Goal: Task Accomplishment & Management: Manage account settings

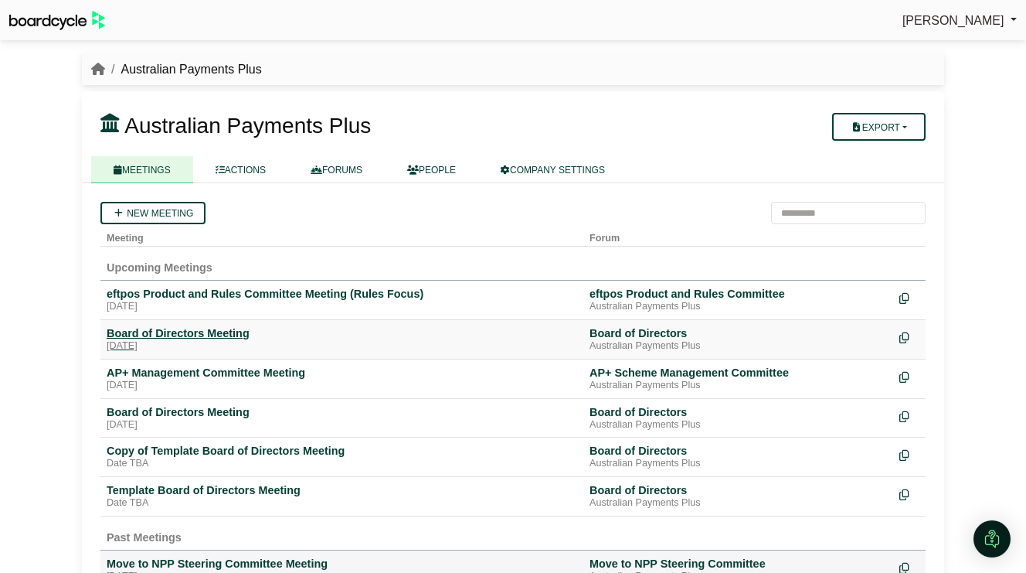
click at [209, 341] on div "[DATE]" at bounding box center [342, 346] width 471 height 12
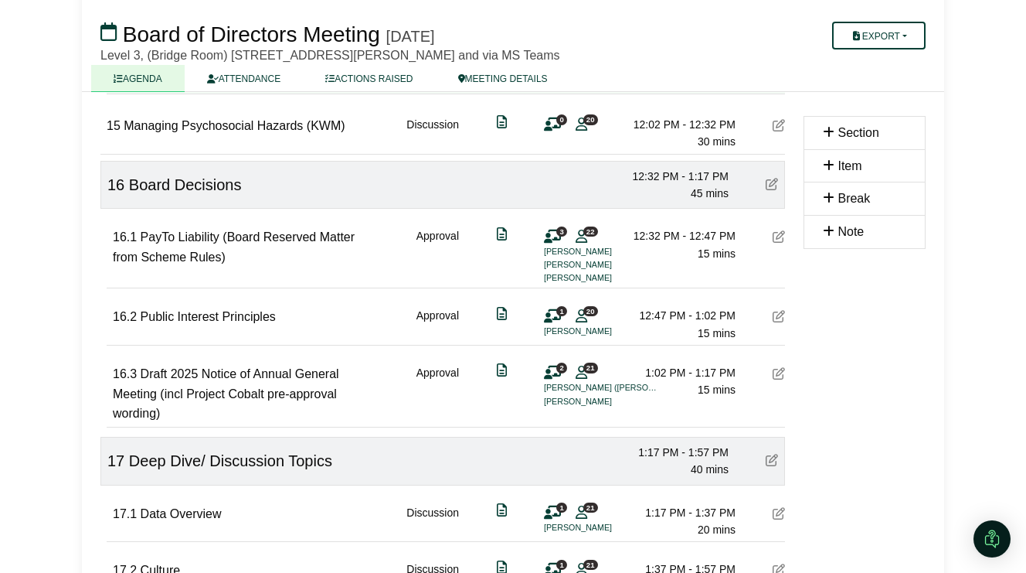
scroll to position [2245, 0]
click at [552, 372] on icon at bounding box center [552, 372] width 17 height 1
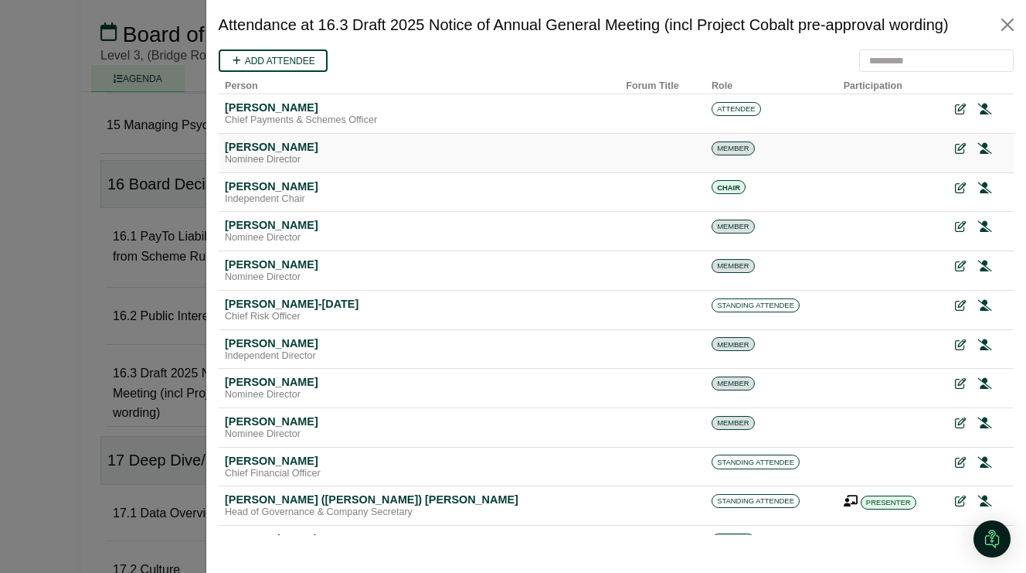
scroll to position [0, 0]
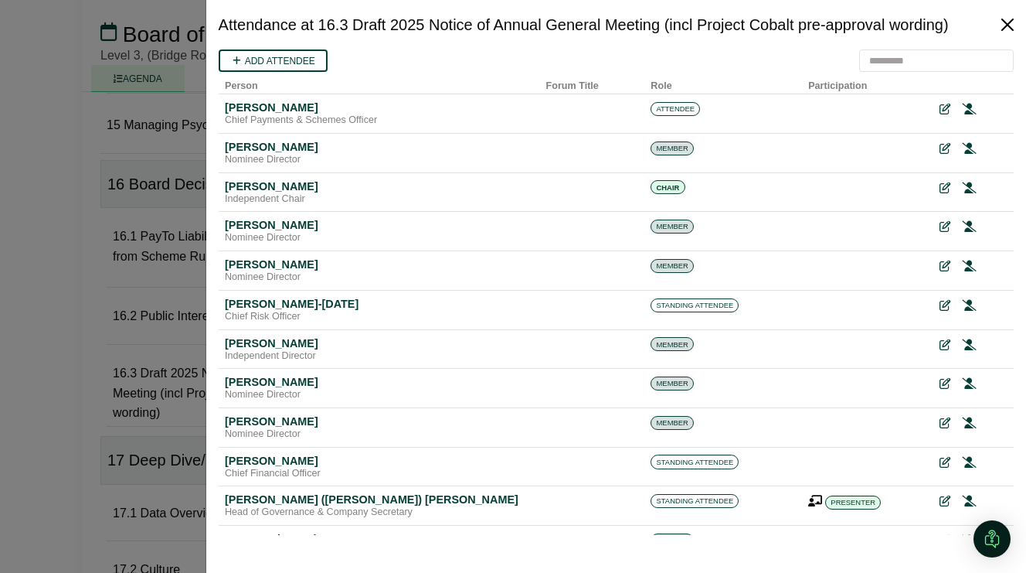
click at [1012, 22] on button "Close" at bounding box center [1007, 24] width 25 height 25
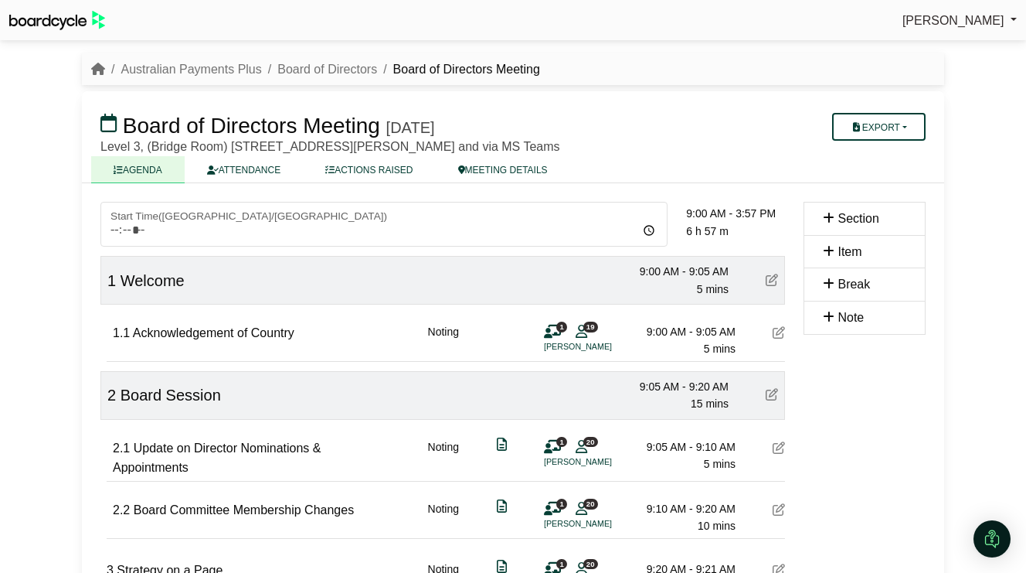
scroll to position [2245, 0]
